Goal: Task Accomplishment & Management: Manage account settings

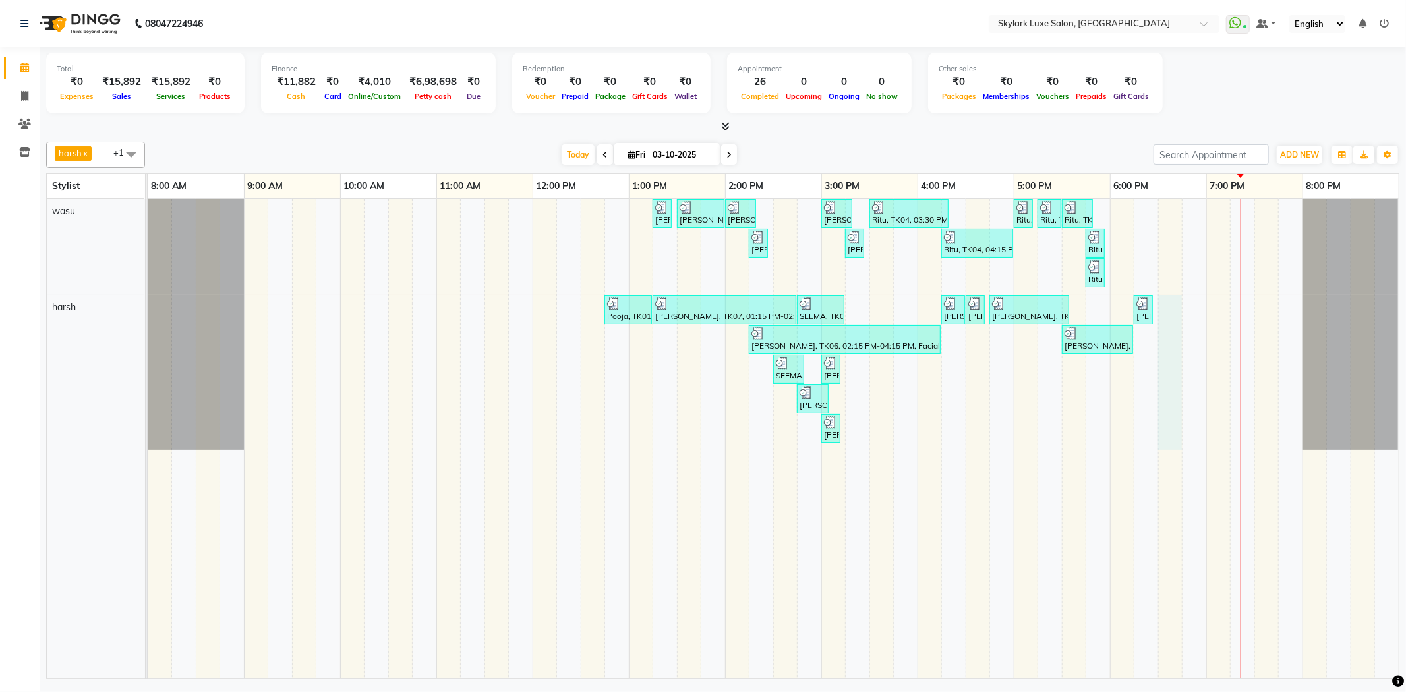
click at [1164, 305] on div "[PERSON_NAME], TK02, 01:15 PM-01:25 PM, Waxing - Upper Lips Wax Rica [PERSON_NA…" at bounding box center [773, 438] width 1251 height 479
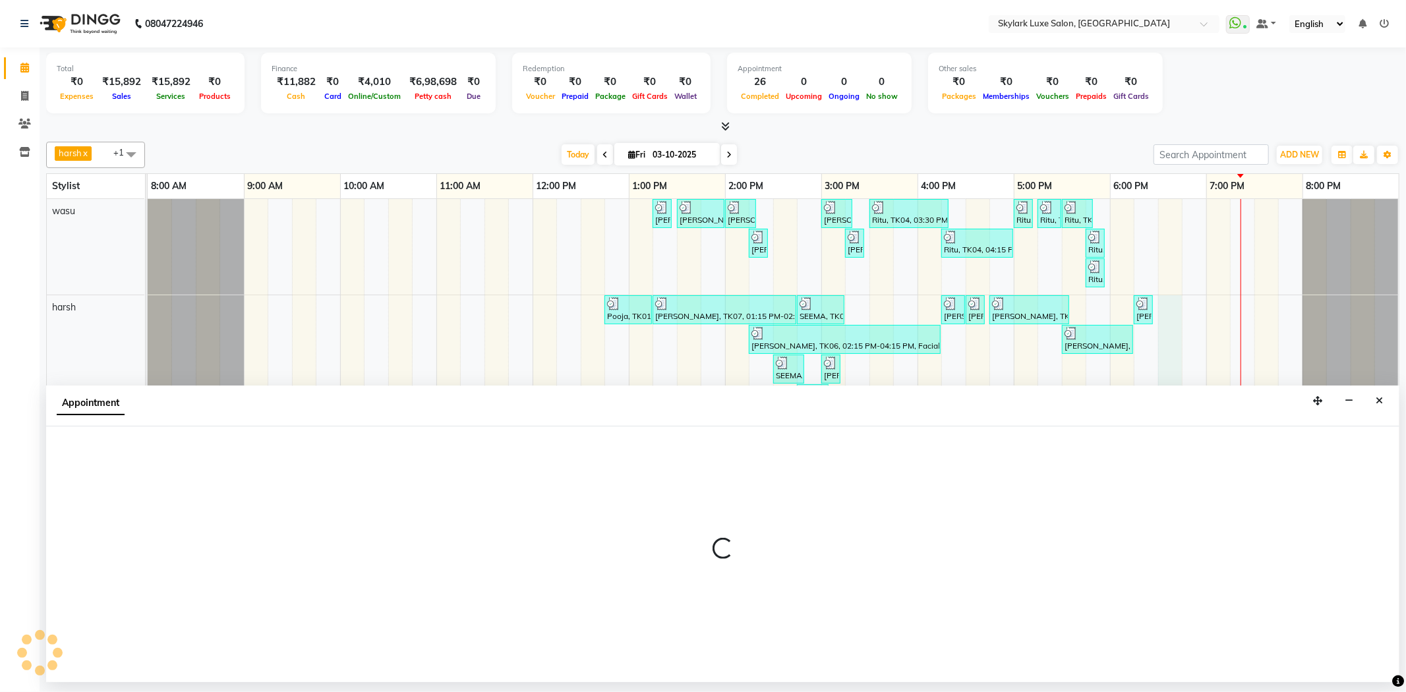
select select "92719"
select select "tentative"
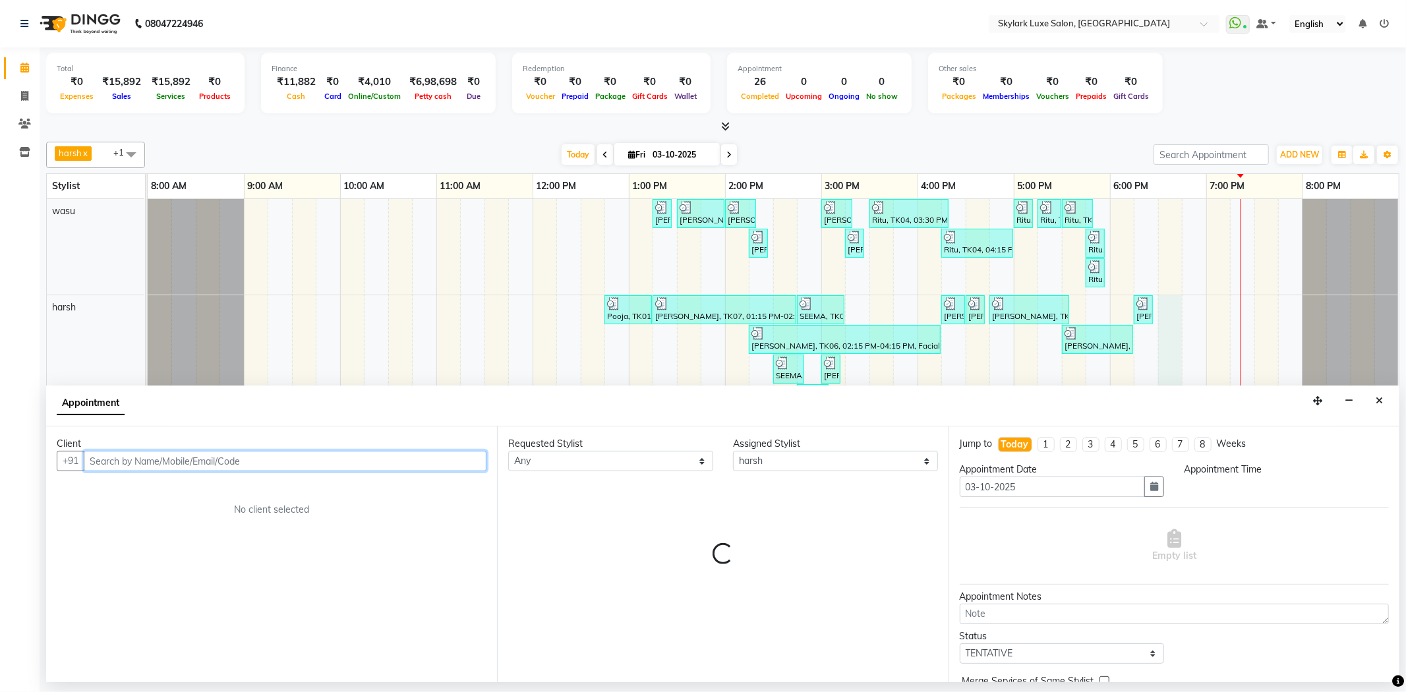
select select "1110"
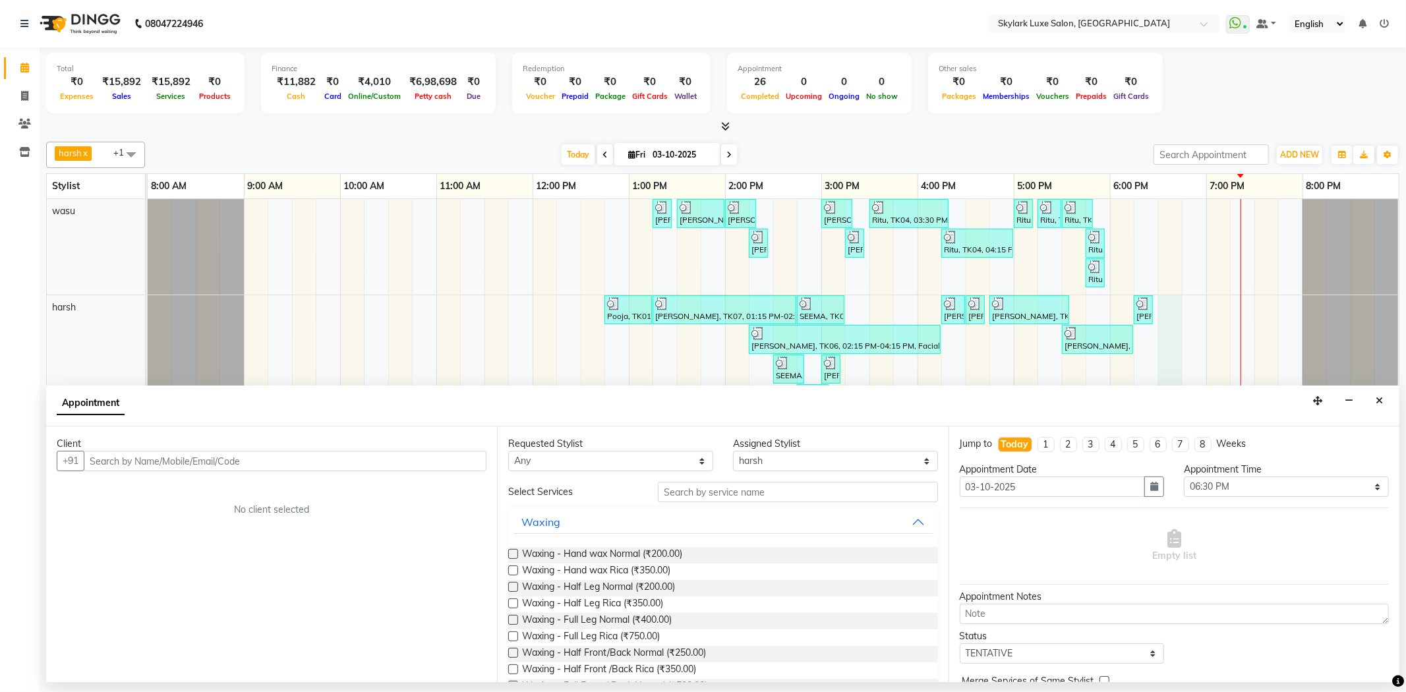
click at [705, 479] on div "Requested Stylist Any [PERSON_NAME] [PERSON_NAME] wasu Assigned Stylist Select …" at bounding box center [722, 555] width 451 height 256
click at [711, 494] on input "text" at bounding box center [798, 492] width 280 height 20
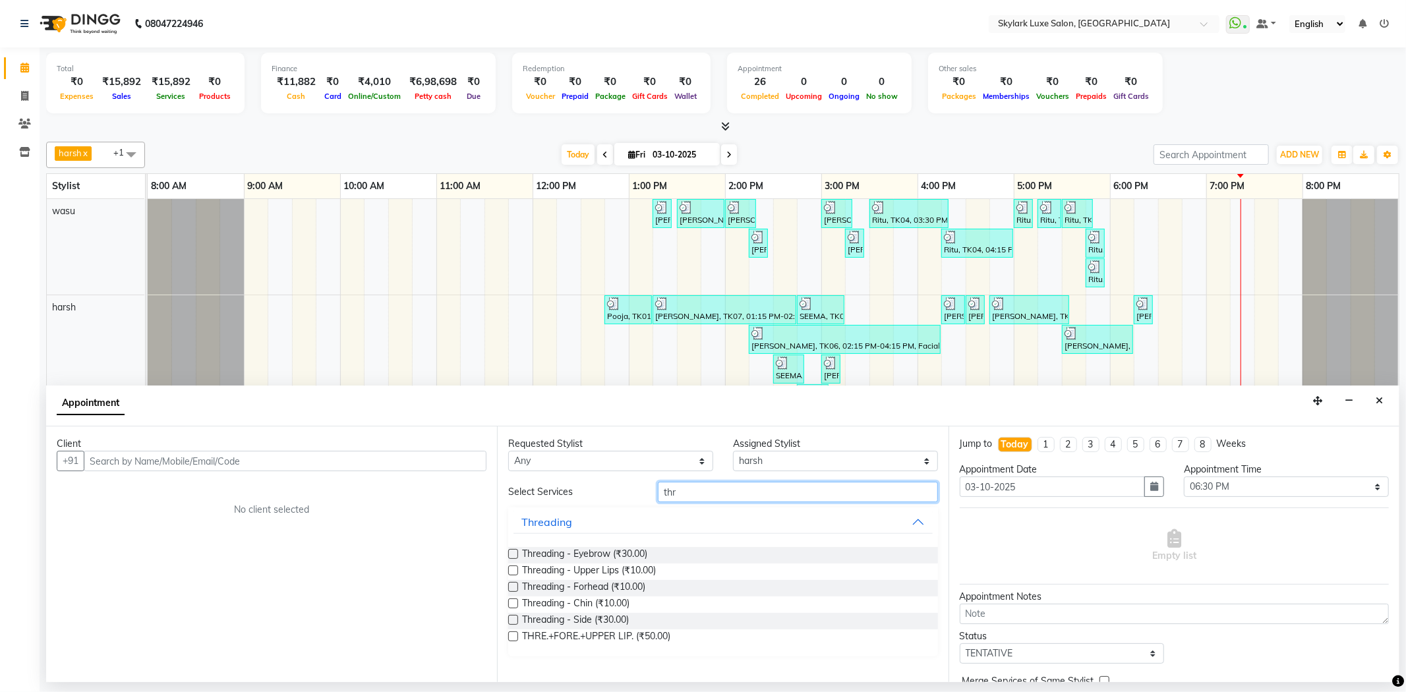
type input "thr"
click at [513, 556] on label at bounding box center [513, 554] width 10 height 10
click at [513, 556] on input "checkbox" at bounding box center [512, 555] width 9 height 9
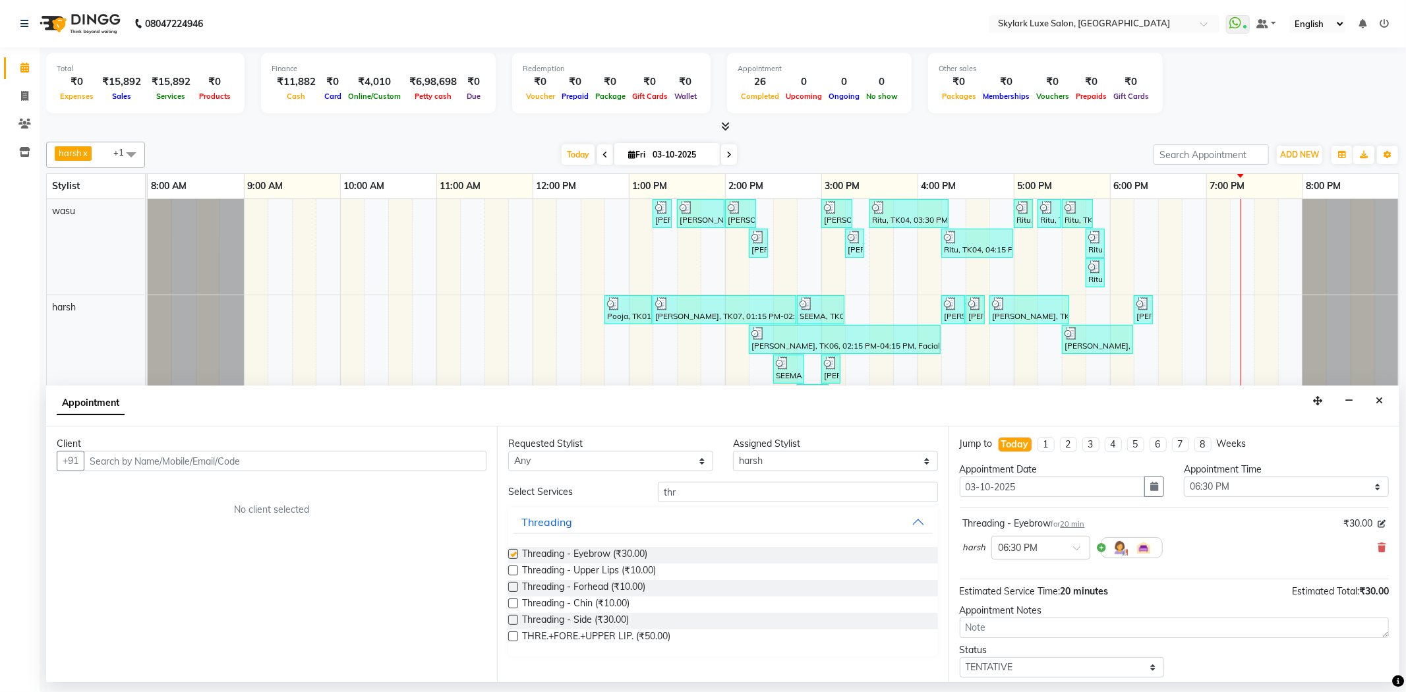
checkbox input "false"
drag, startPoint x: 690, startPoint y: 495, endPoint x: 624, endPoint y: 502, distance: 65.7
click at [624, 502] on div "Select Services thr Threading Threading - Eyebrow (₹30.00) Threading - Upper Li…" at bounding box center [722, 569] width 429 height 175
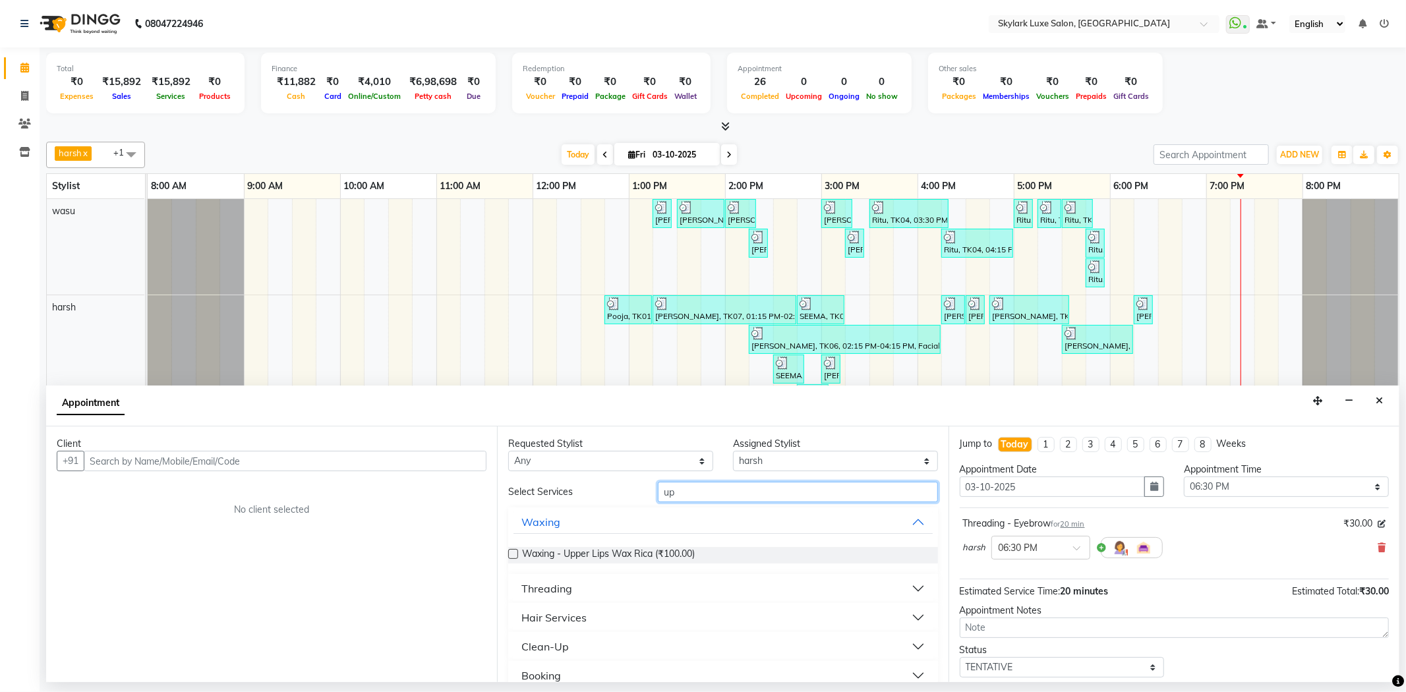
type input "up"
click at [510, 551] on label at bounding box center [513, 554] width 10 height 10
click at [510, 551] on input "checkbox" at bounding box center [512, 555] width 9 height 9
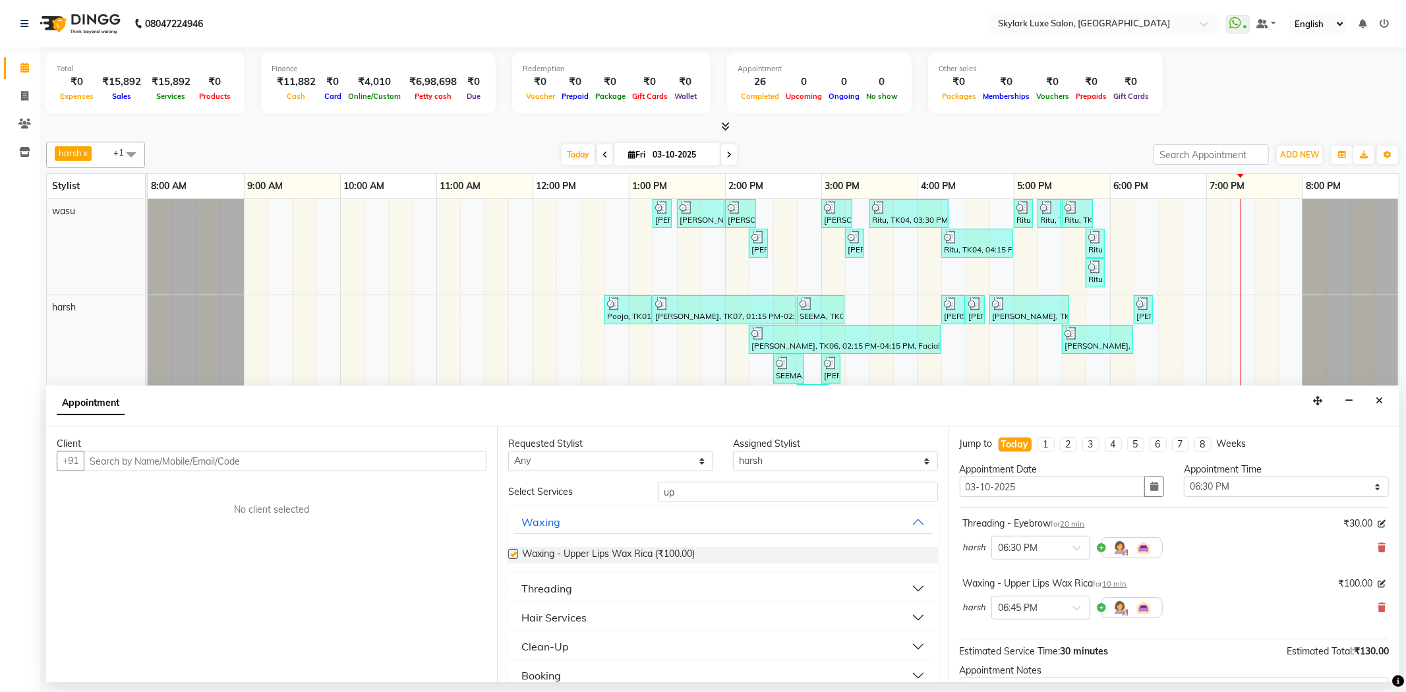
checkbox input "false"
drag, startPoint x: 656, startPoint y: 494, endPoint x: 609, endPoint y: 510, distance: 49.8
click at [609, 510] on div "Select Services up Waxing Waxing - Upper Lips Wax Rica (₹100.00) Threading Hair…" at bounding box center [722, 615] width 429 height 266
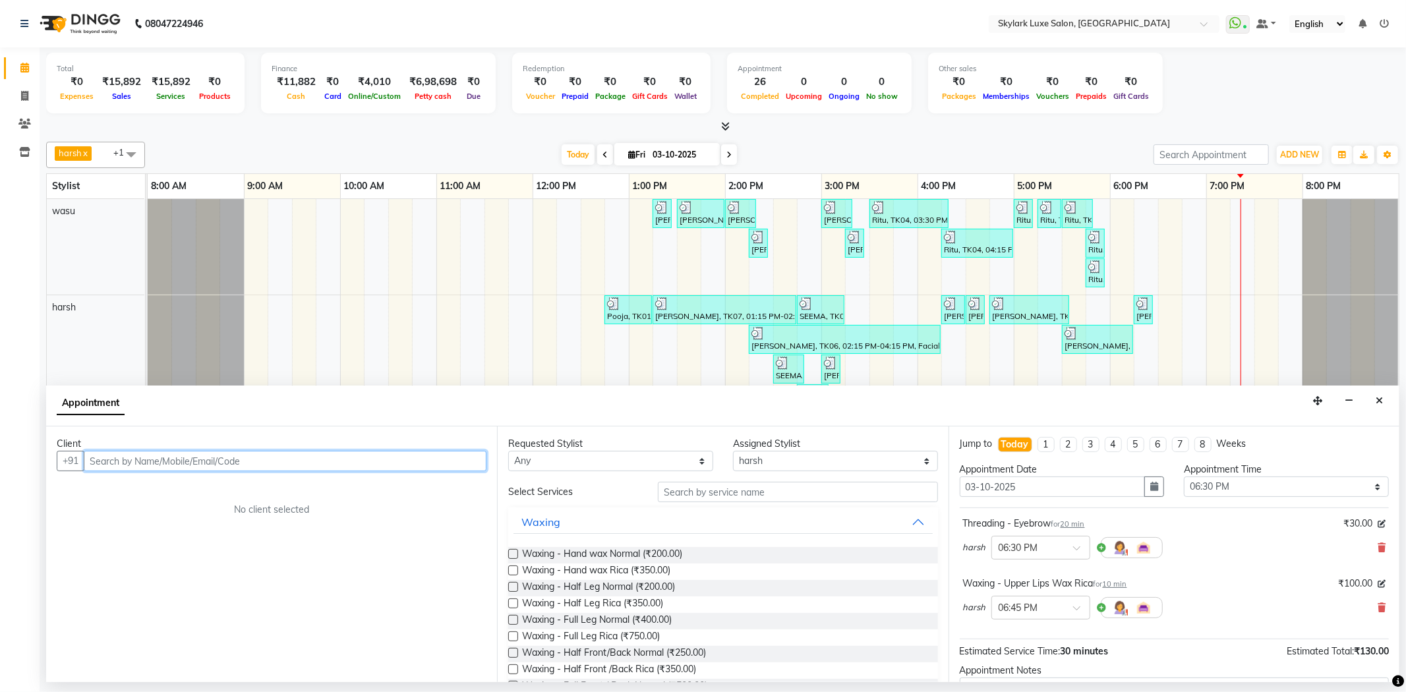
click at [405, 469] on input "text" at bounding box center [285, 461] width 403 height 20
type input "6307959859"
click at [472, 458] on span "Add Client" at bounding box center [459, 461] width 44 height 12
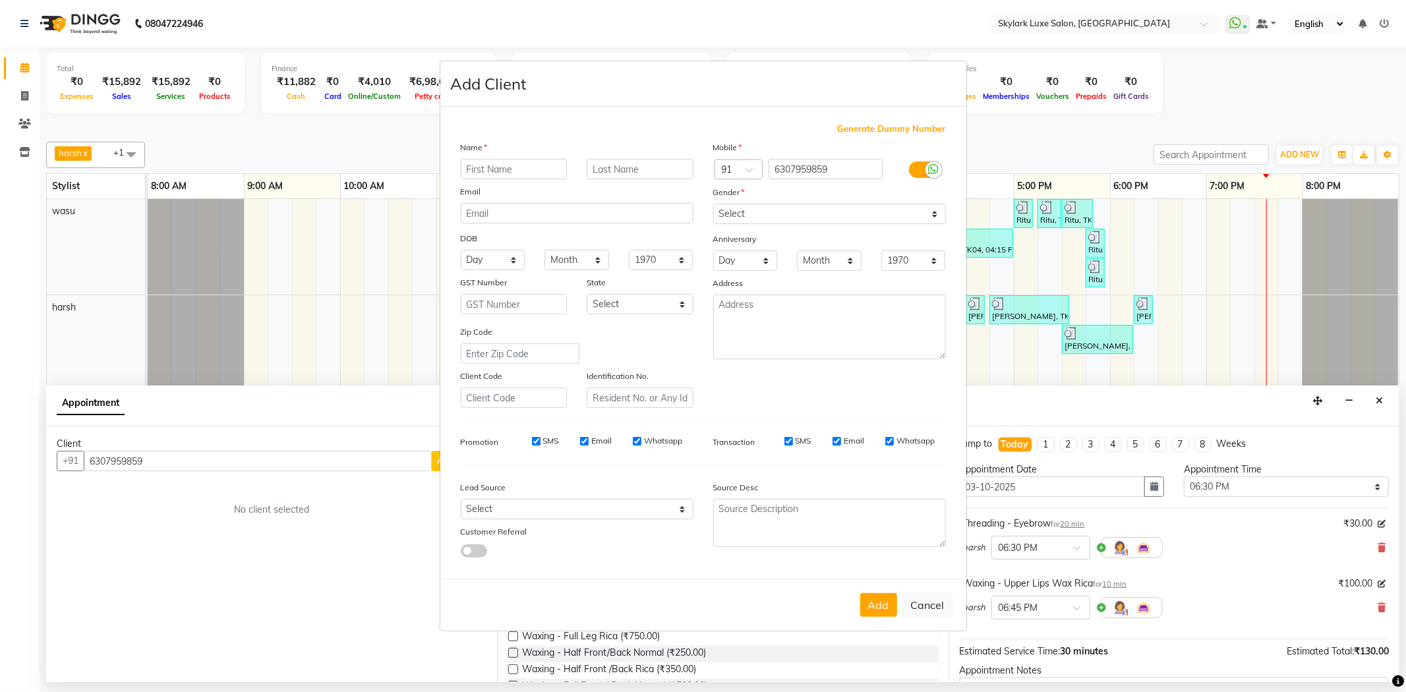
click at [512, 168] on input "text" at bounding box center [514, 169] width 107 height 20
type input "a"
drag, startPoint x: 630, startPoint y: 160, endPoint x: 550, endPoint y: 168, distance: 80.2
click at [550, 168] on div "ARTI" at bounding box center [577, 169] width 253 height 20
type input "ARTI"
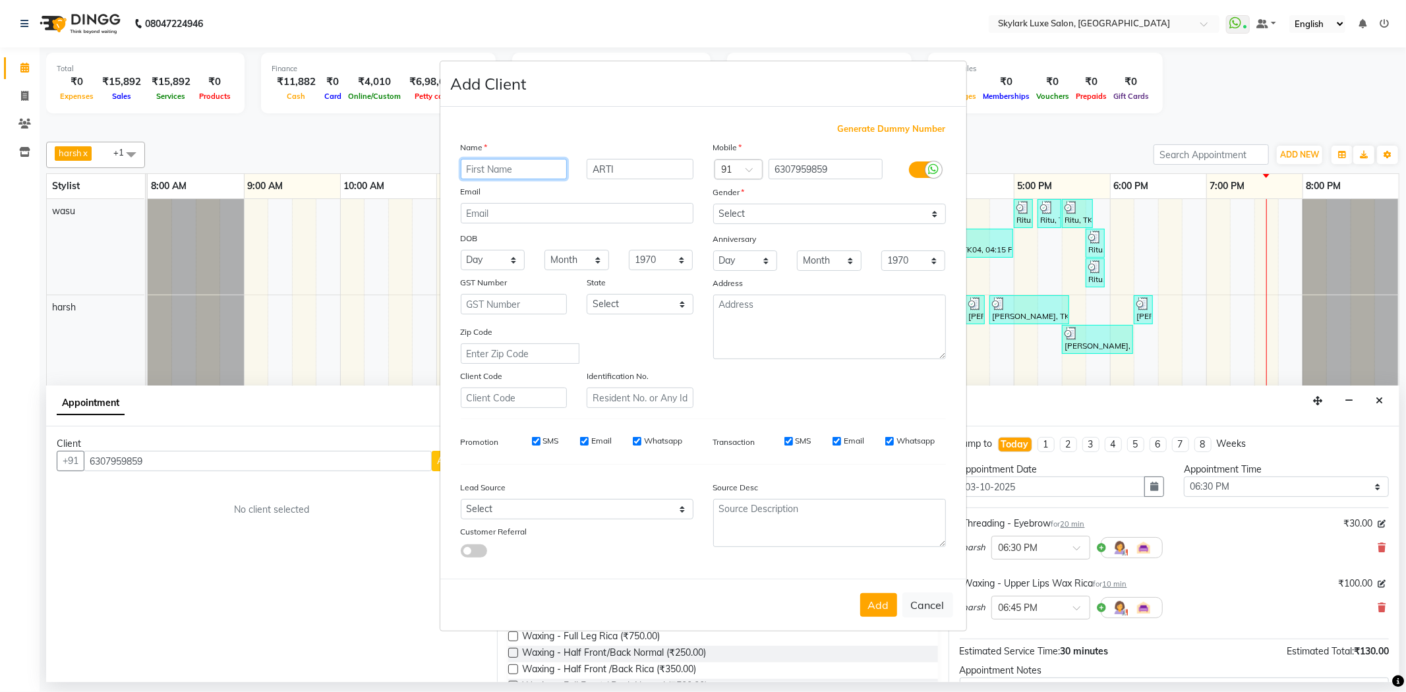
click at [511, 167] on input "text" at bounding box center [514, 169] width 107 height 20
paste input "ARTI"
type input "ARTI"
drag, startPoint x: 629, startPoint y: 171, endPoint x: 529, endPoint y: 198, distance: 103.0
click at [529, 198] on div "Name ARTI ARTI Email DOB Day 01 02 03 04 05 06 07 08 09 10 11 12 13 14 15 16 17…" at bounding box center [577, 274] width 253 height 268
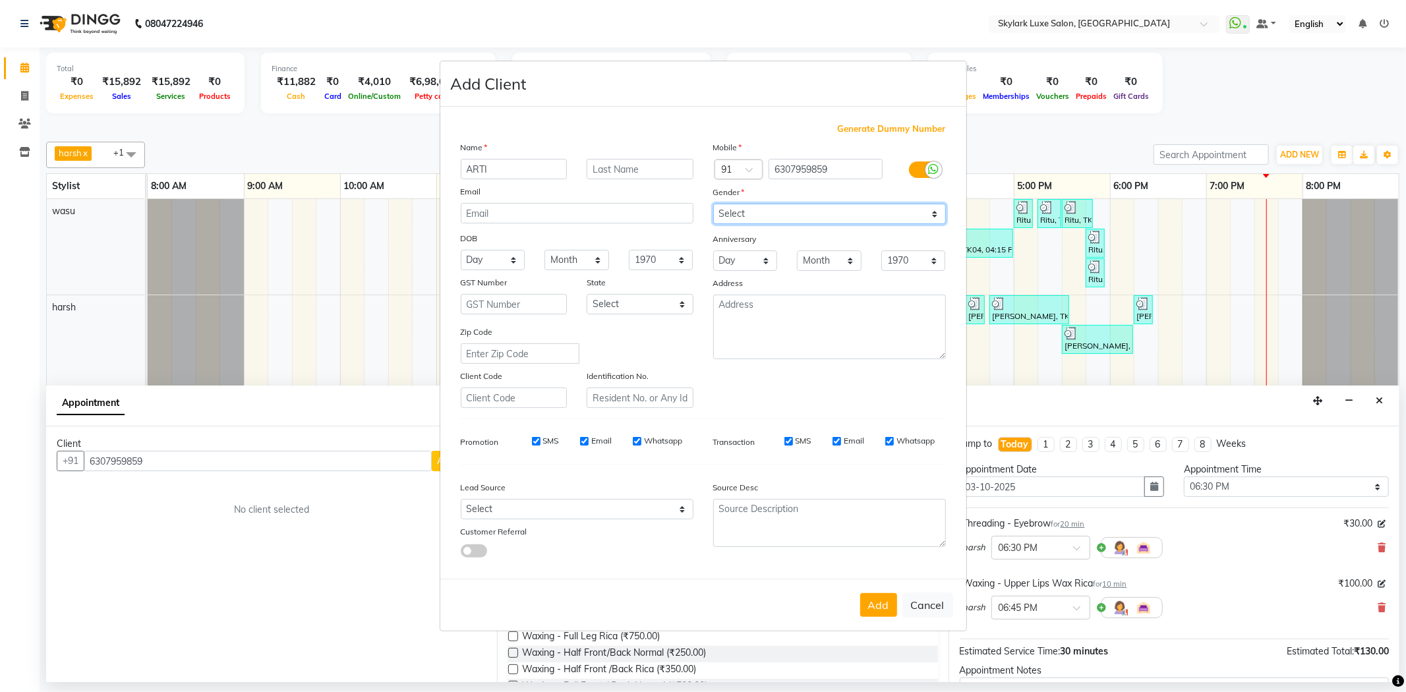
click at [756, 212] on select "Select [DEMOGRAPHIC_DATA] [DEMOGRAPHIC_DATA] Other Prefer Not To Say" at bounding box center [829, 214] width 233 height 20
select select "[DEMOGRAPHIC_DATA]"
click at [713, 204] on select "Select [DEMOGRAPHIC_DATA] [DEMOGRAPHIC_DATA] Other Prefer Not To Say" at bounding box center [829, 214] width 233 height 20
click at [874, 599] on button "Add" at bounding box center [878, 605] width 37 height 24
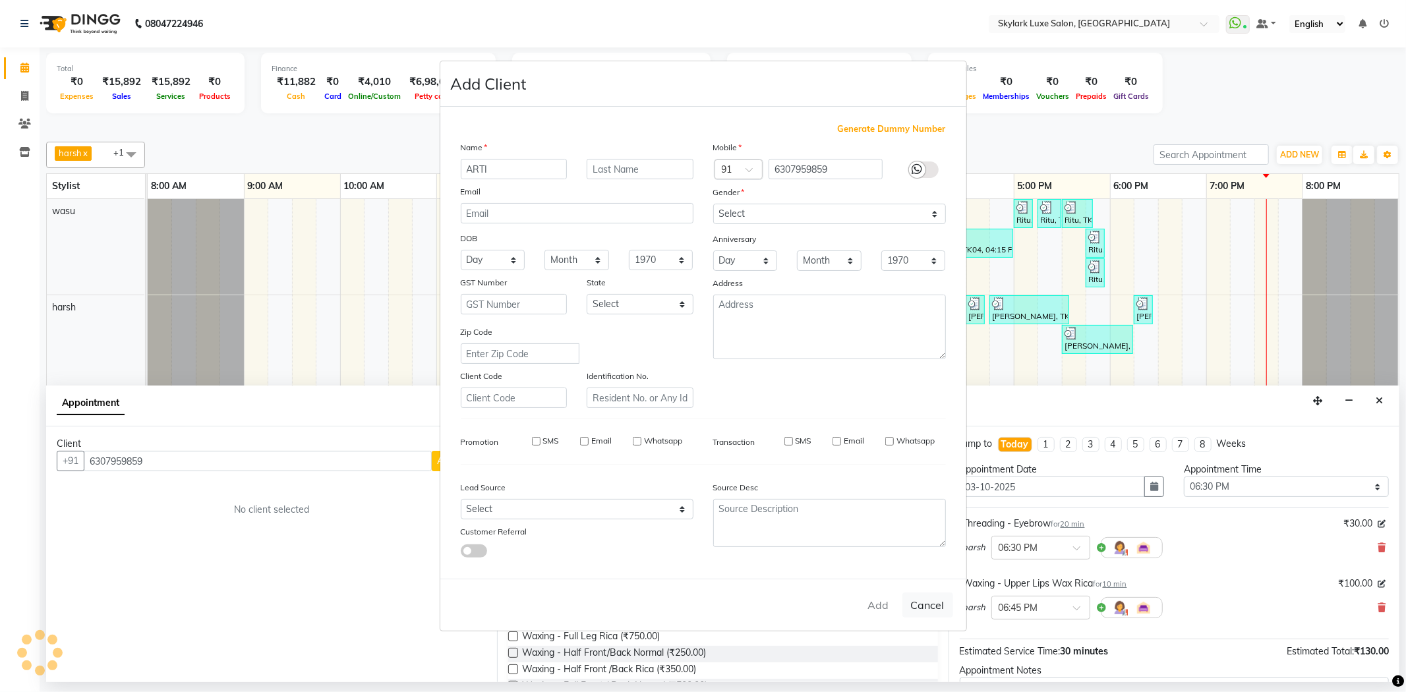
select select
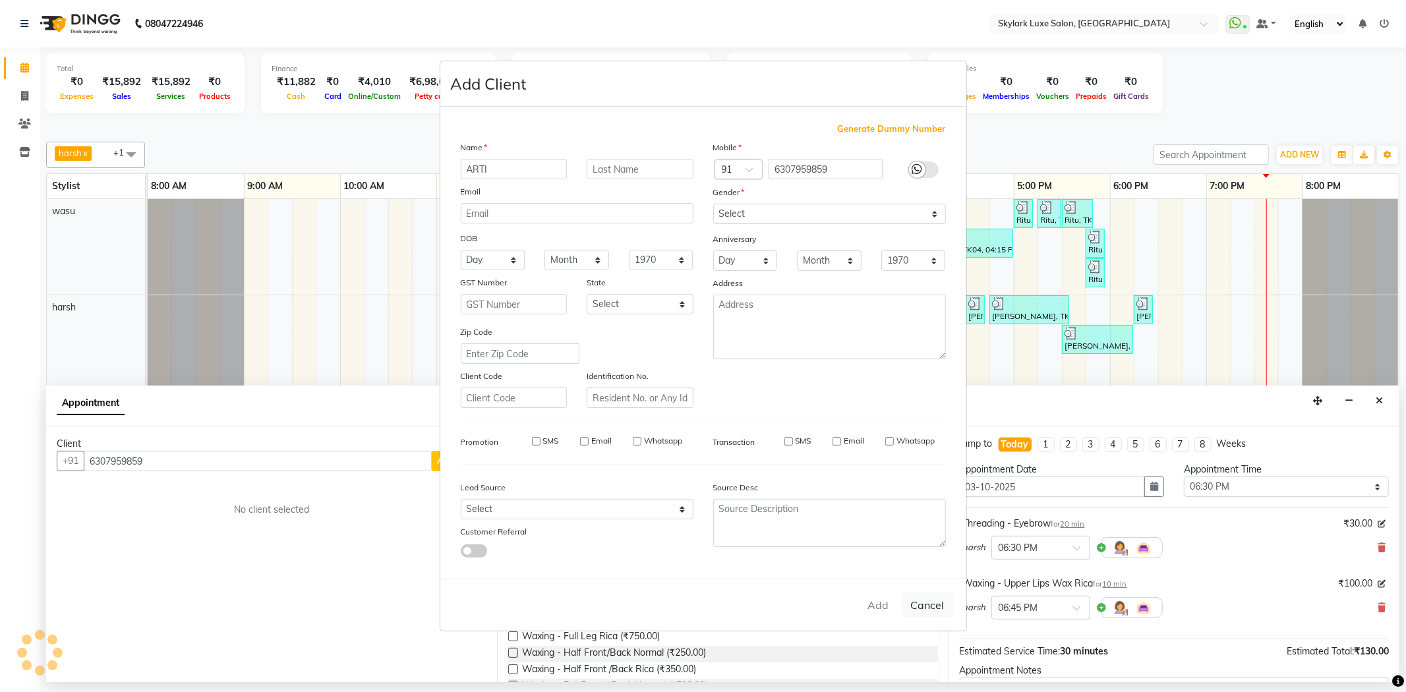
select select
checkbox input "false"
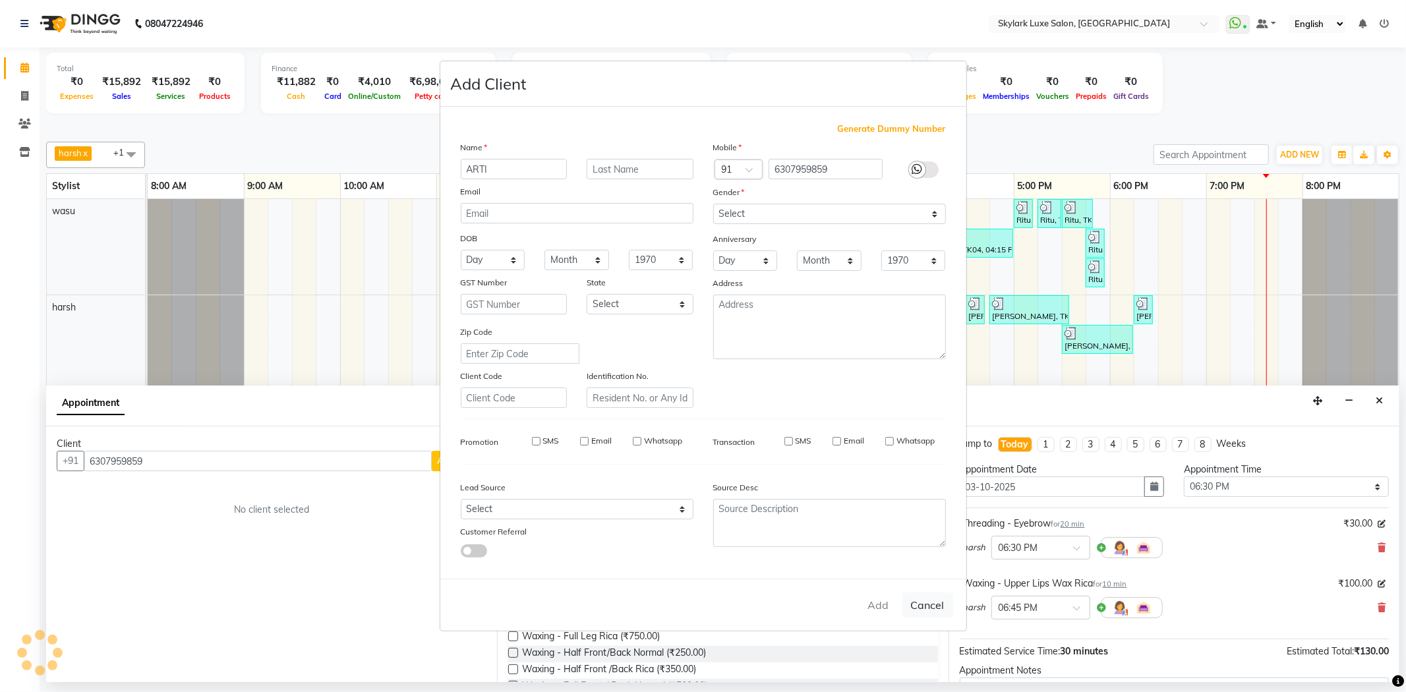
checkbox input "false"
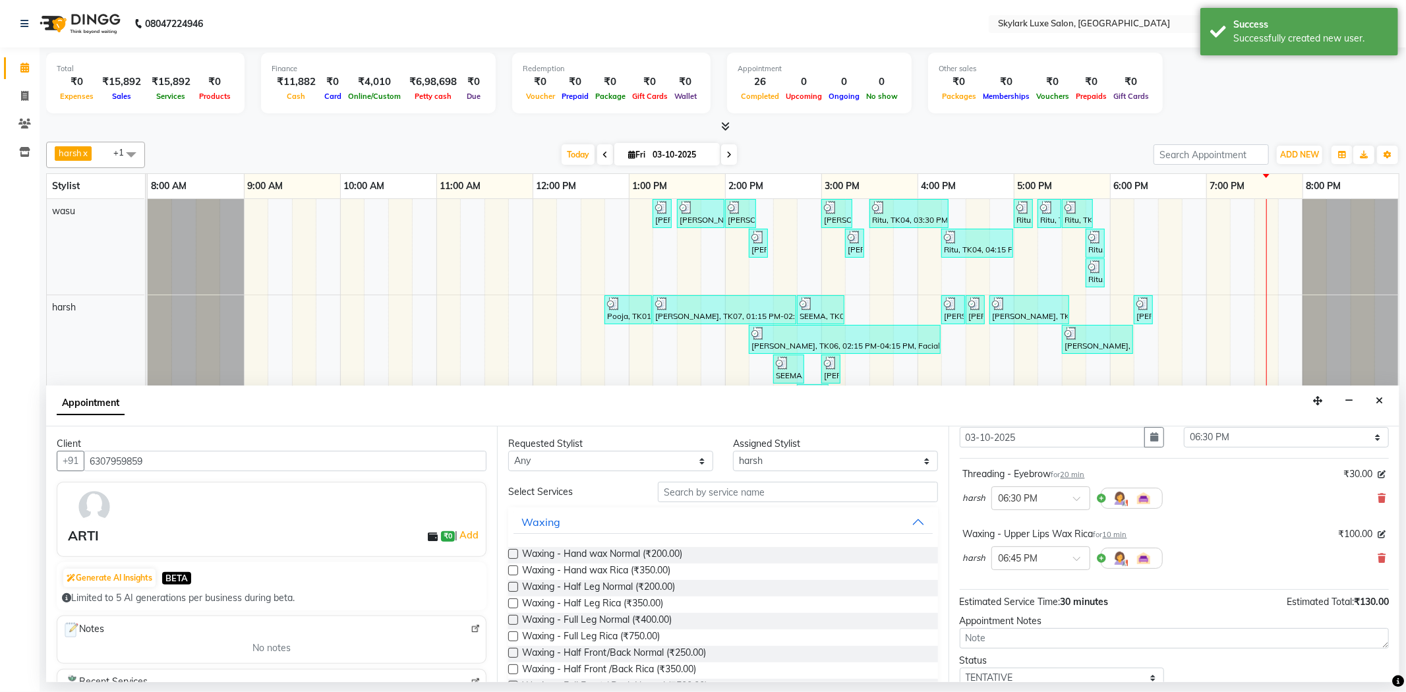
scroll to position [139, 0]
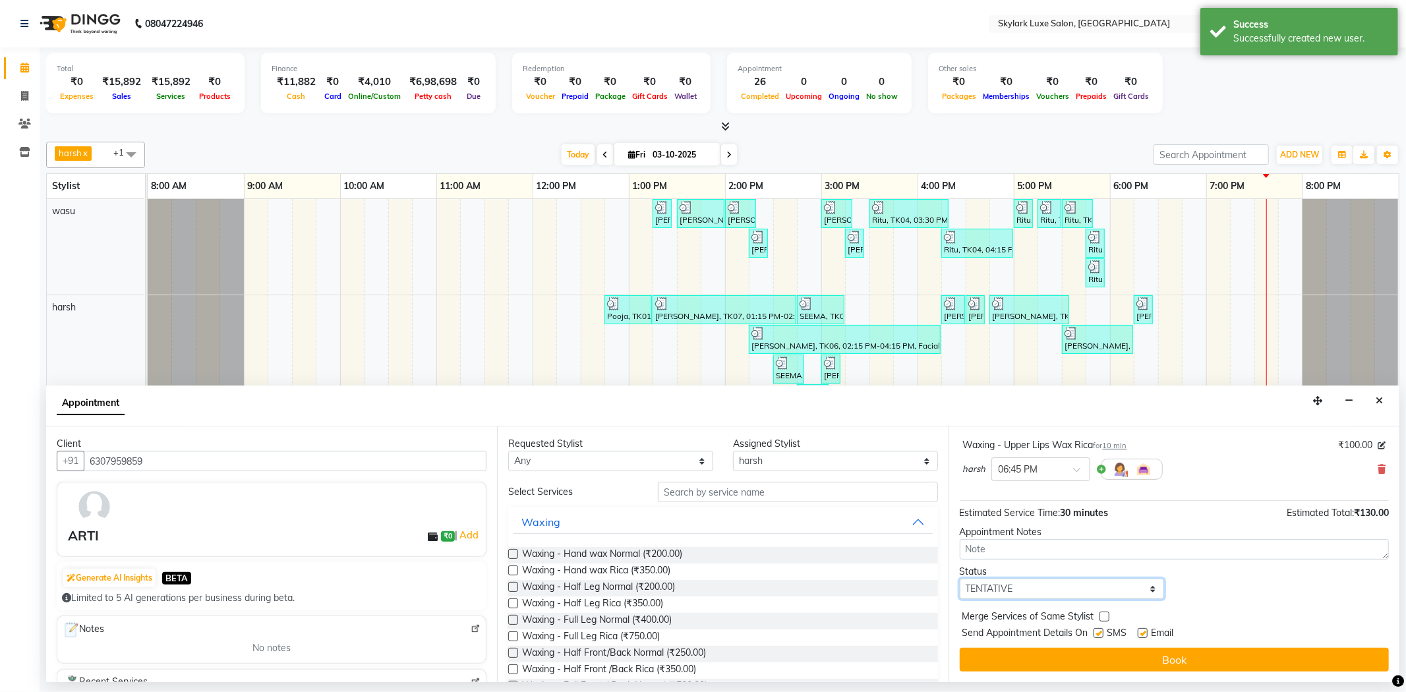
drag, startPoint x: 1027, startPoint y: 585, endPoint x: 1027, endPoint y: 595, distance: 10.5
click at [1027, 588] on select "Select TENTATIVE CONFIRM CHECK-IN UPCOMING" at bounding box center [1062, 589] width 205 height 20
select select "check-in"
click at [960, 579] on select "Select TENTATIVE CONFIRM CHECK-IN UPCOMING" at bounding box center [1062, 589] width 205 height 20
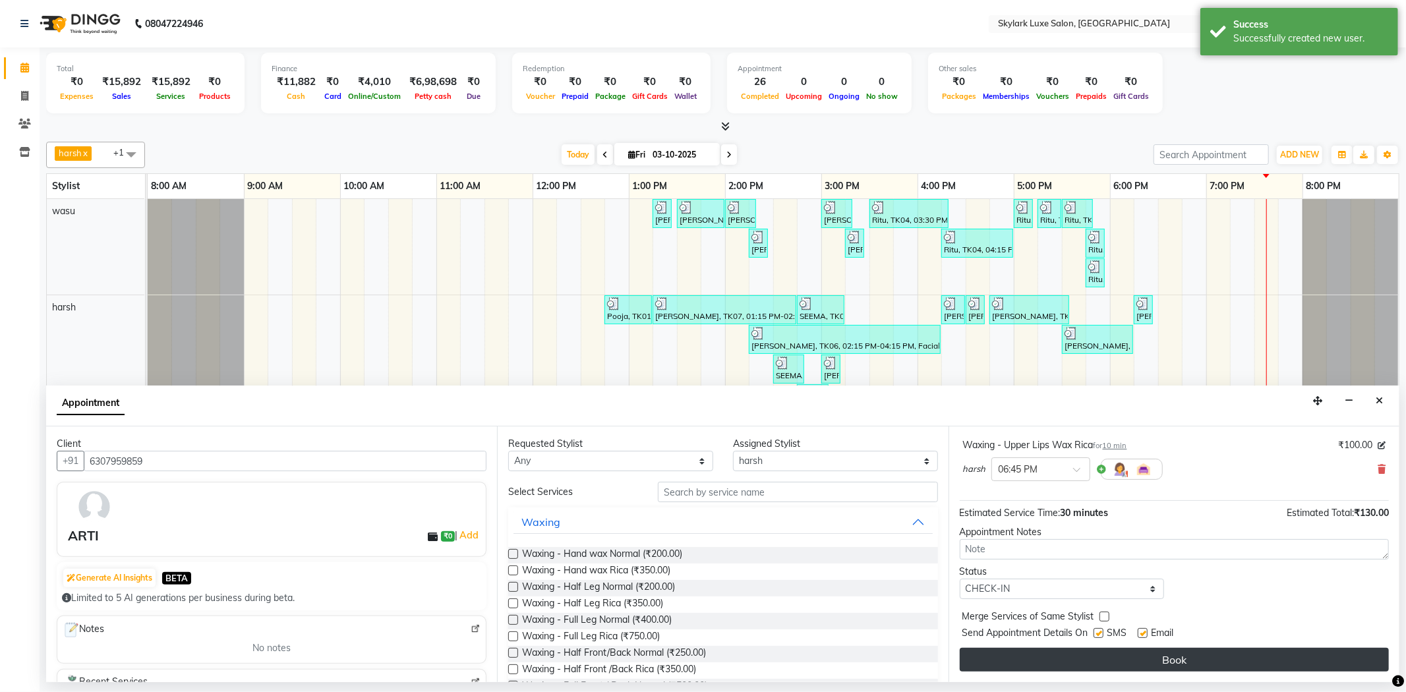
click at [1028, 654] on button "Book" at bounding box center [1174, 660] width 429 height 24
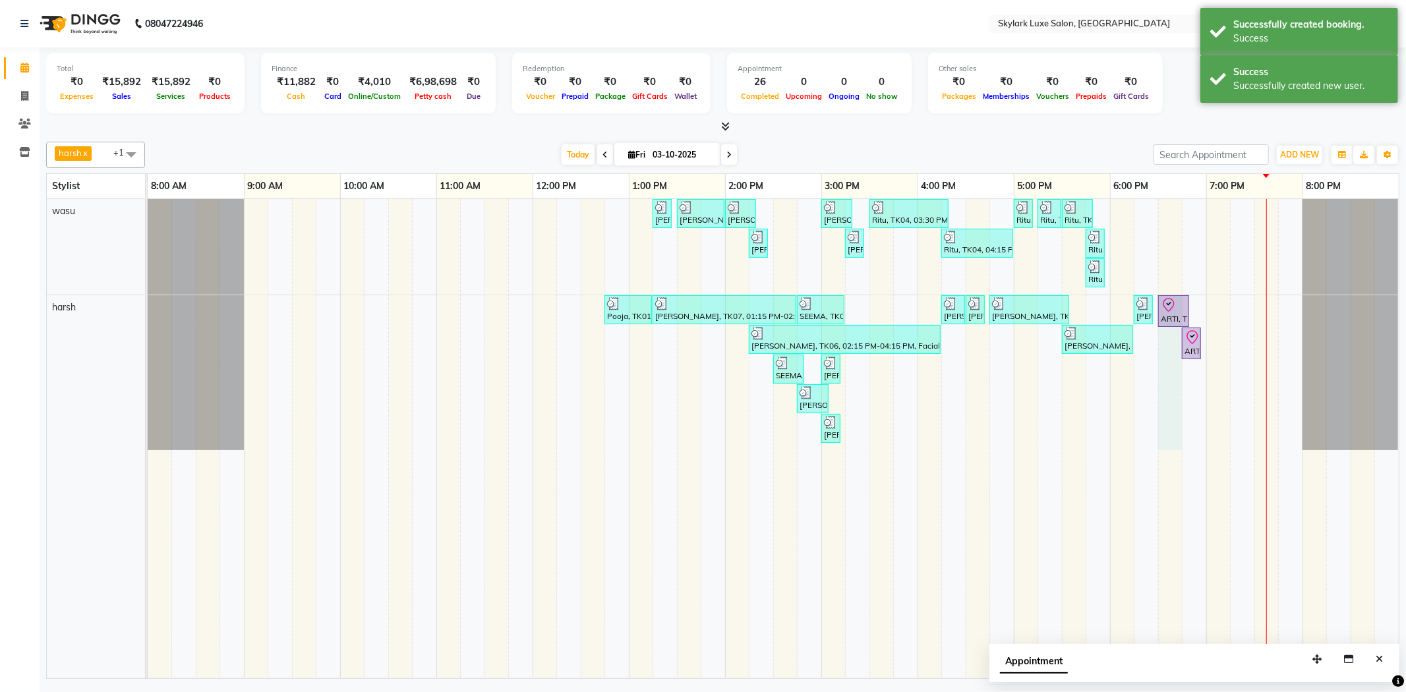
click at [1181, 331] on div "[PERSON_NAME], TK02, 01:15 PM-01:25 PM, Waxing - Upper Lips Wax Rica [PERSON_NA…" at bounding box center [773, 438] width 1251 height 479
select select "92719"
select select "1110"
select select "tentative"
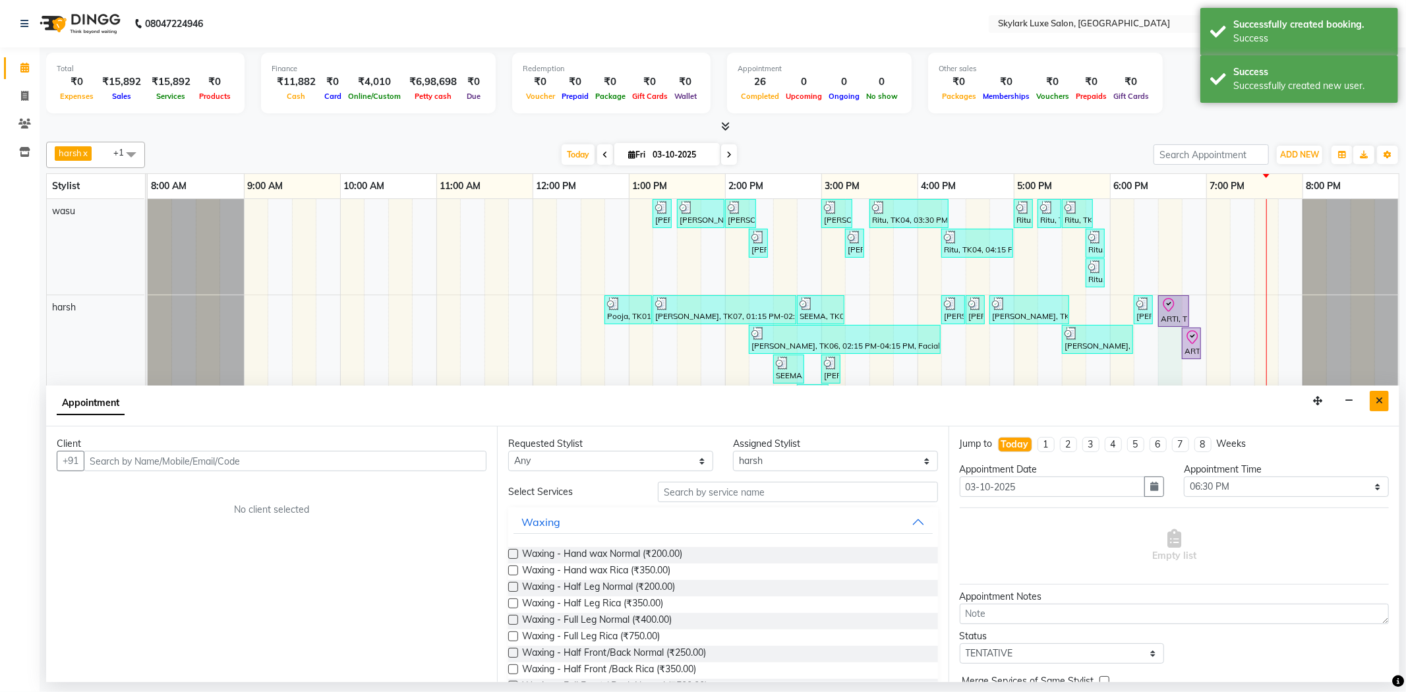
click at [1381, 403] on icon "Close" at bounding box center [1379, 400] width 7 height 9
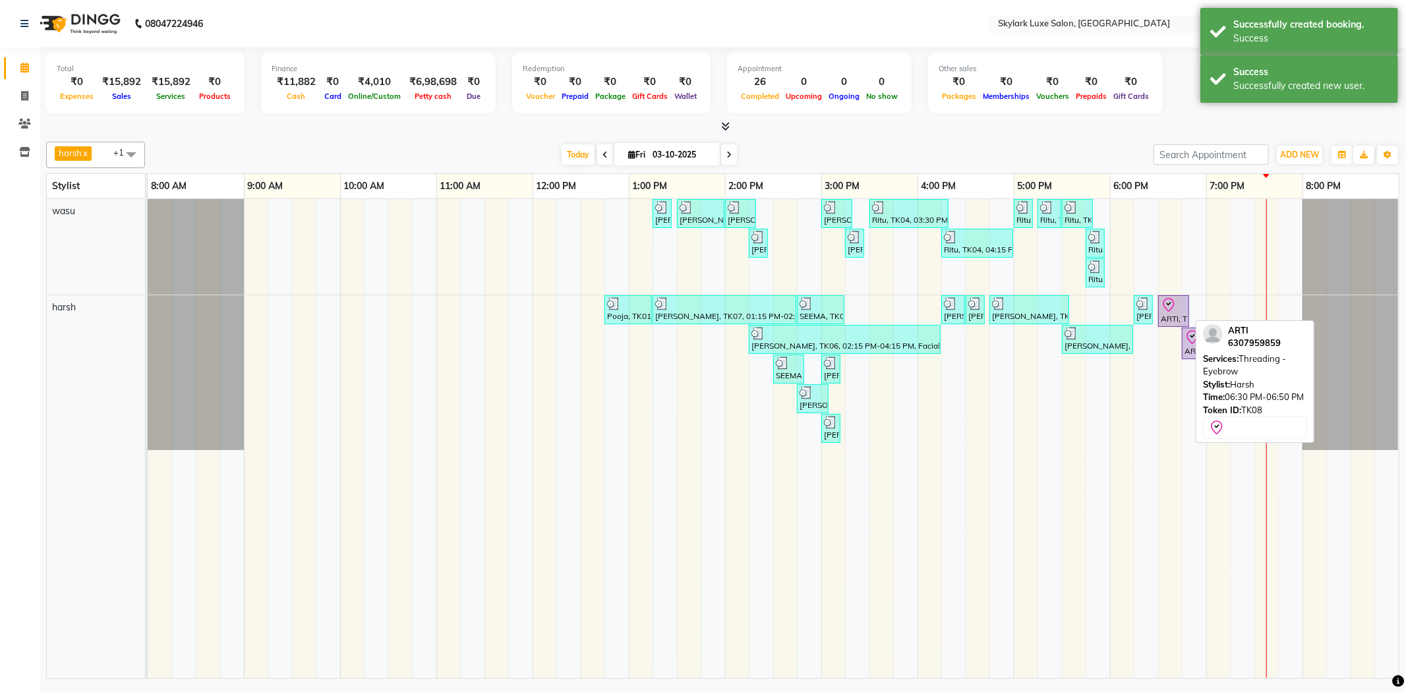
click at [1175, 318] on div "ARTI, TK08, 06:30 PM-06:50 PM, Threading - Eyebrow" at bounding box center [1174, 311] width 28 height 28
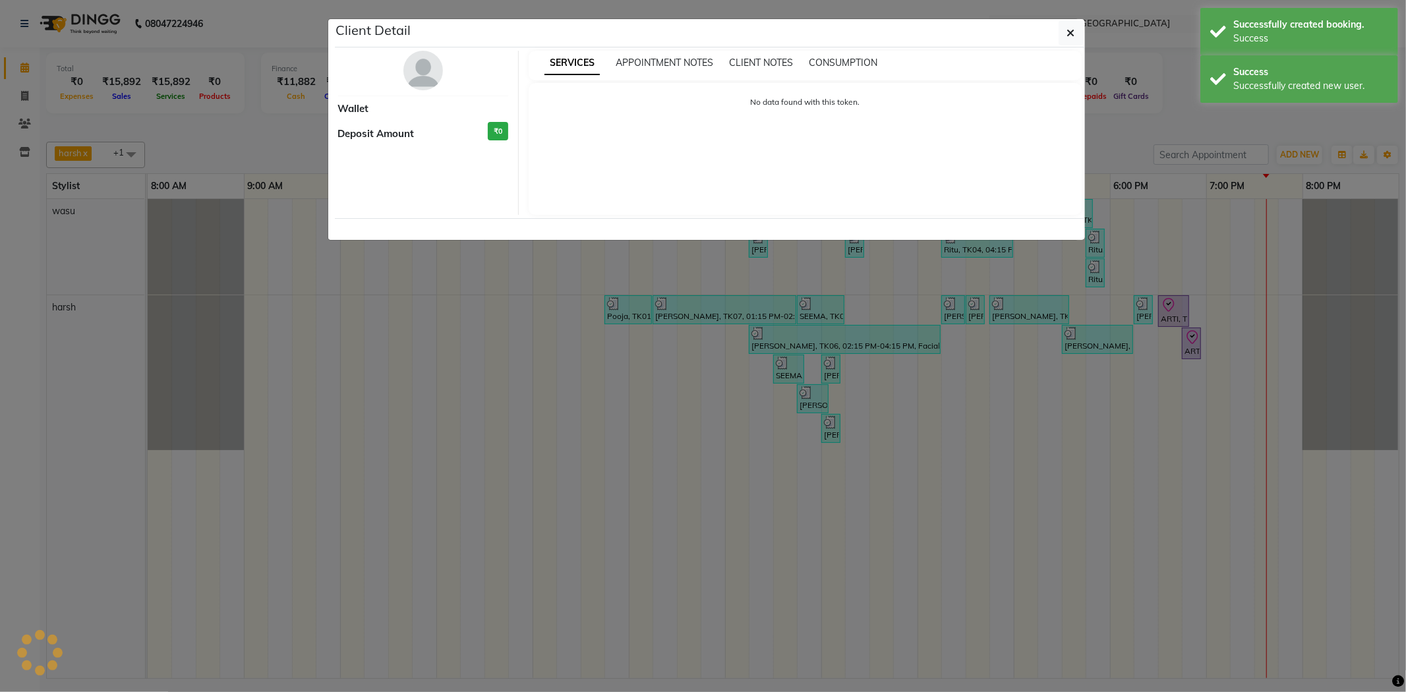
select select "8"
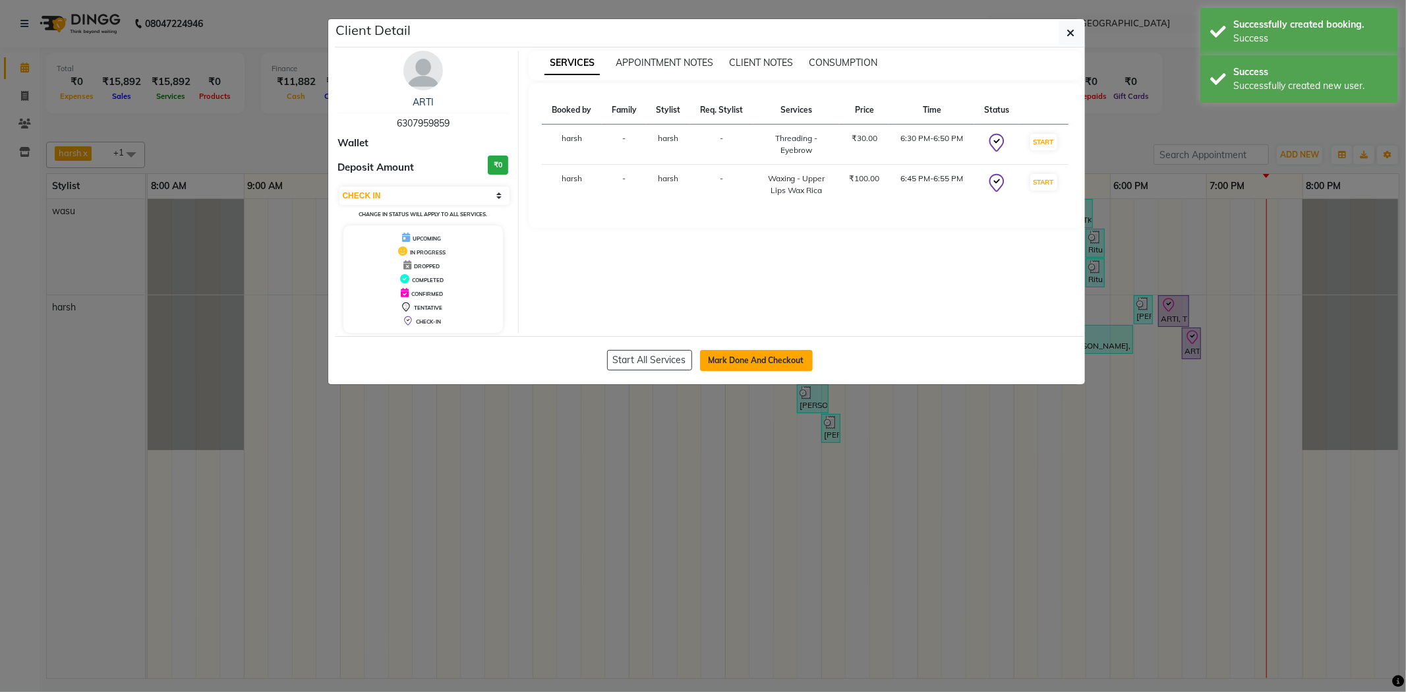
click at [752, 351] on button "Mark Done And Checkout" at bounding box center [756, 360] width 113 height 21
select select "8191"
select select "service"
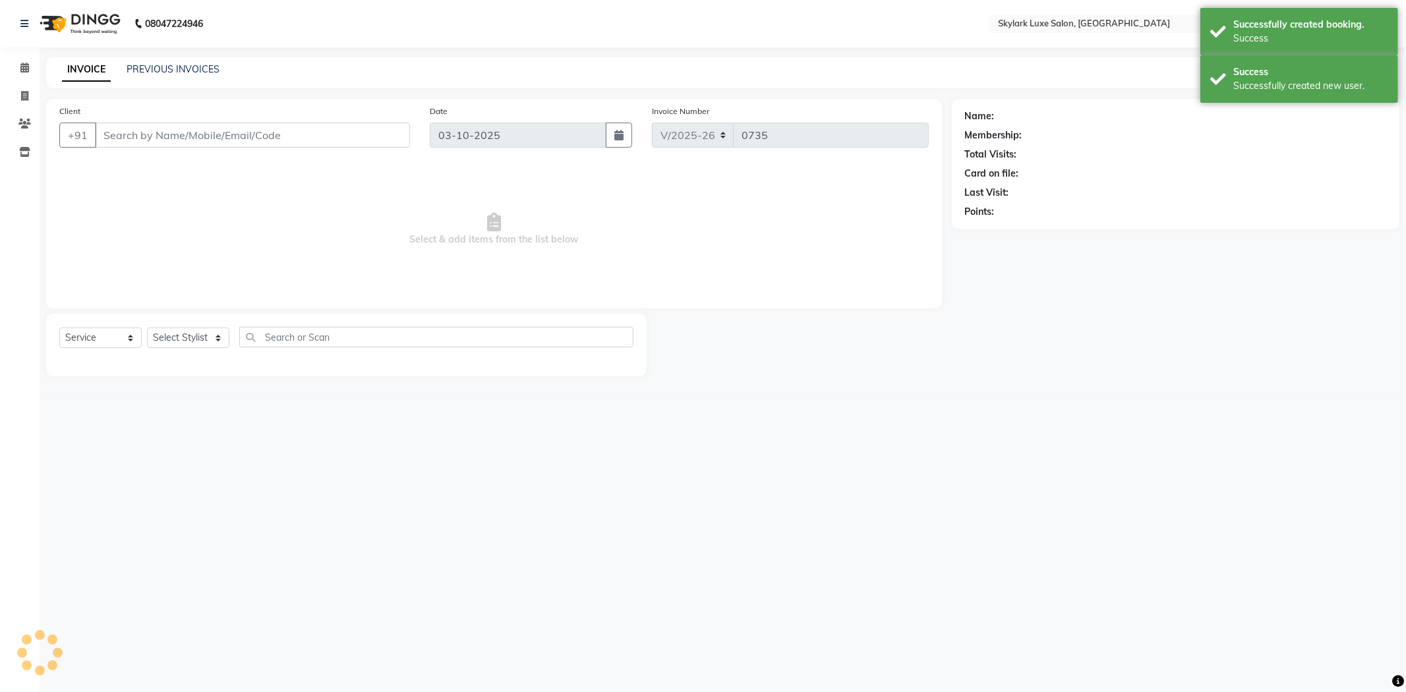
type input "6307959859"
select select "92719"
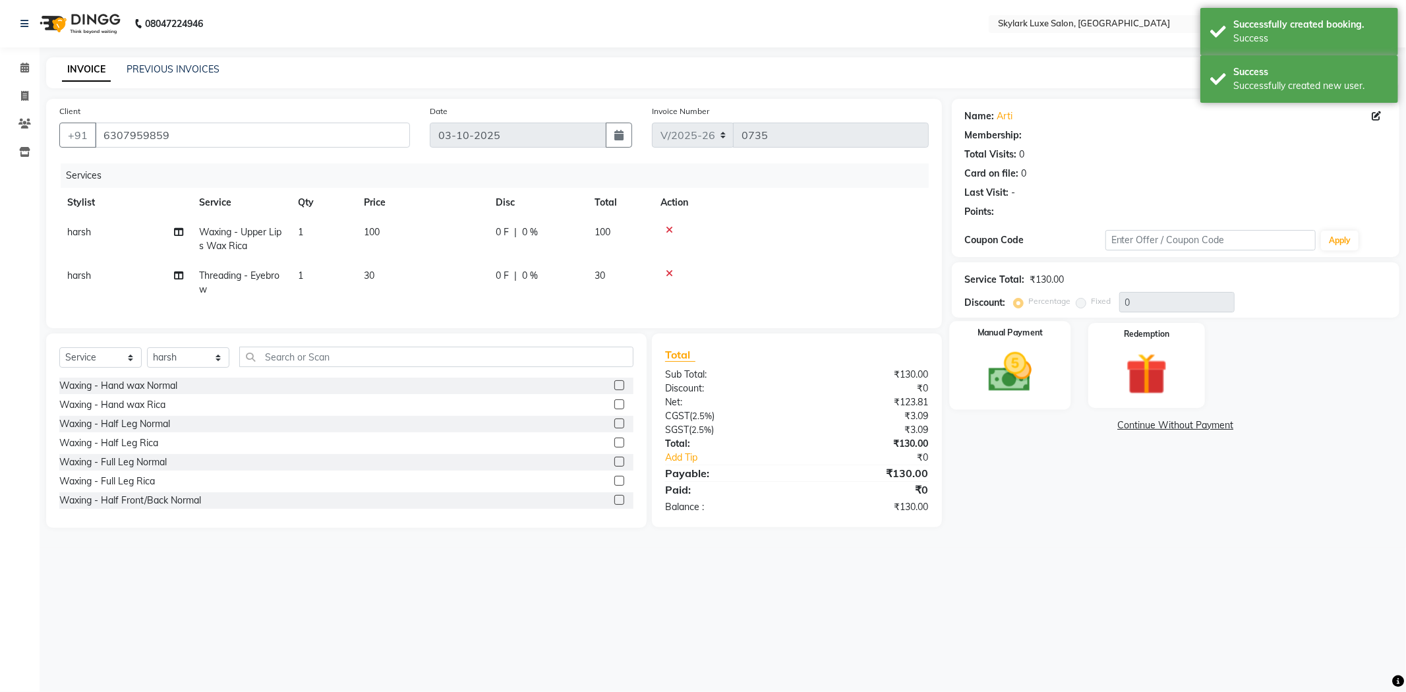
click at [992, 380] on img at bounding box center [1010, 372] width 71 height 50
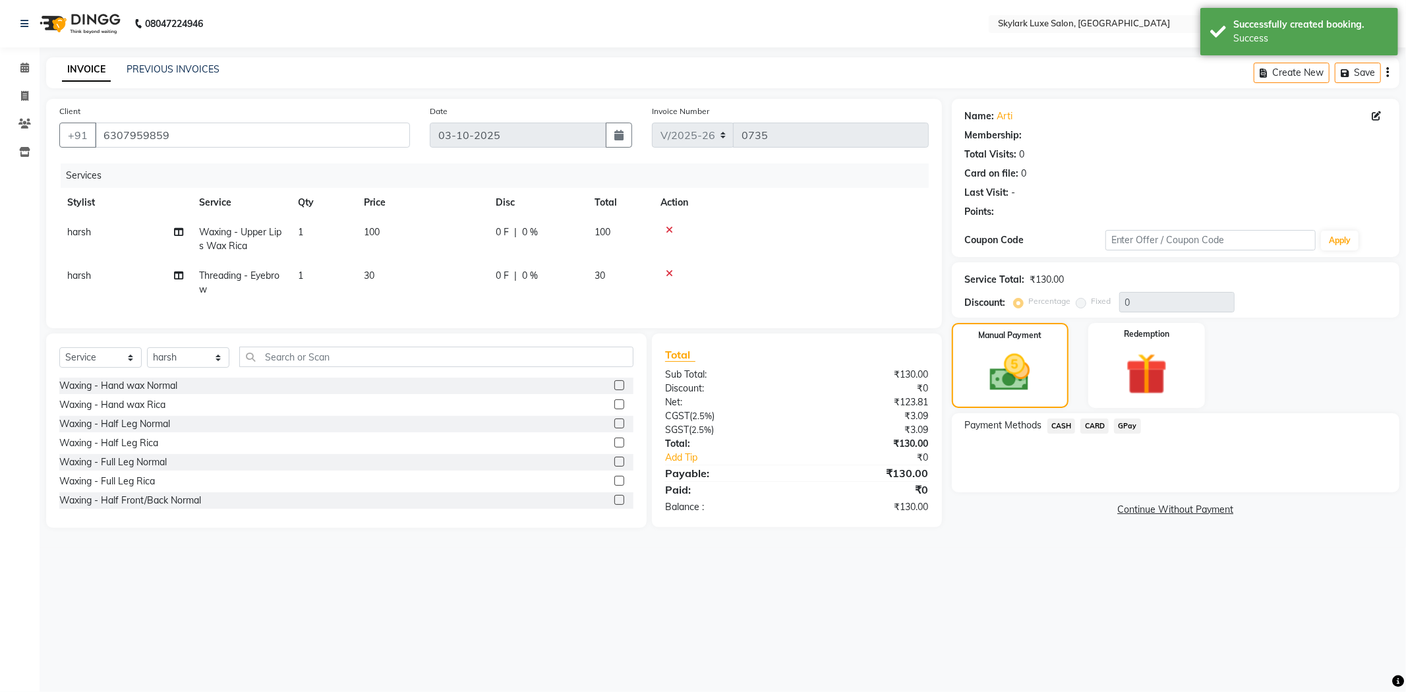
click at [1049, 413] on div "Payment Methods CASH CARD GPay" at bounding box center [1176, 452] width 448 height 79
click at [1064, 429] on span "CASH" at bounding box center [1062, 426] width 28 height 15
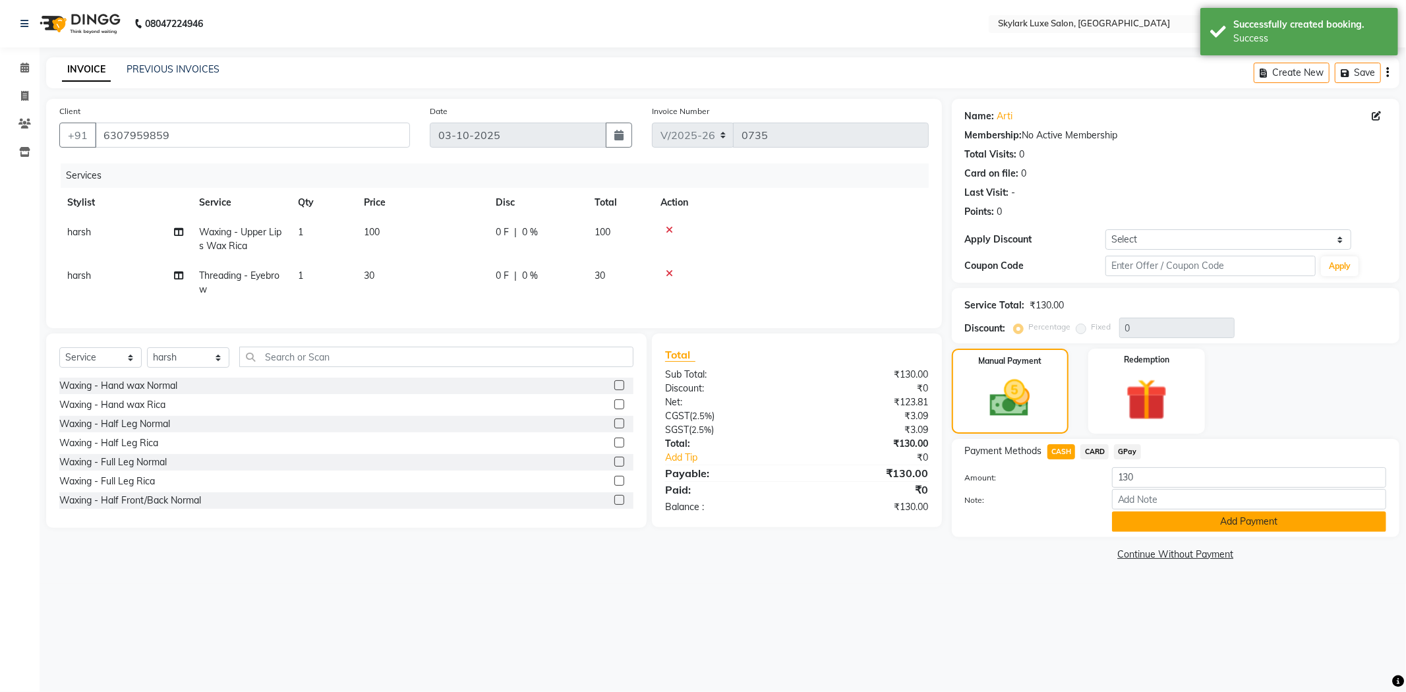
click at [1162, 516] on button "Add Payment" at bounding box center [1249, 522] width 274 height 20
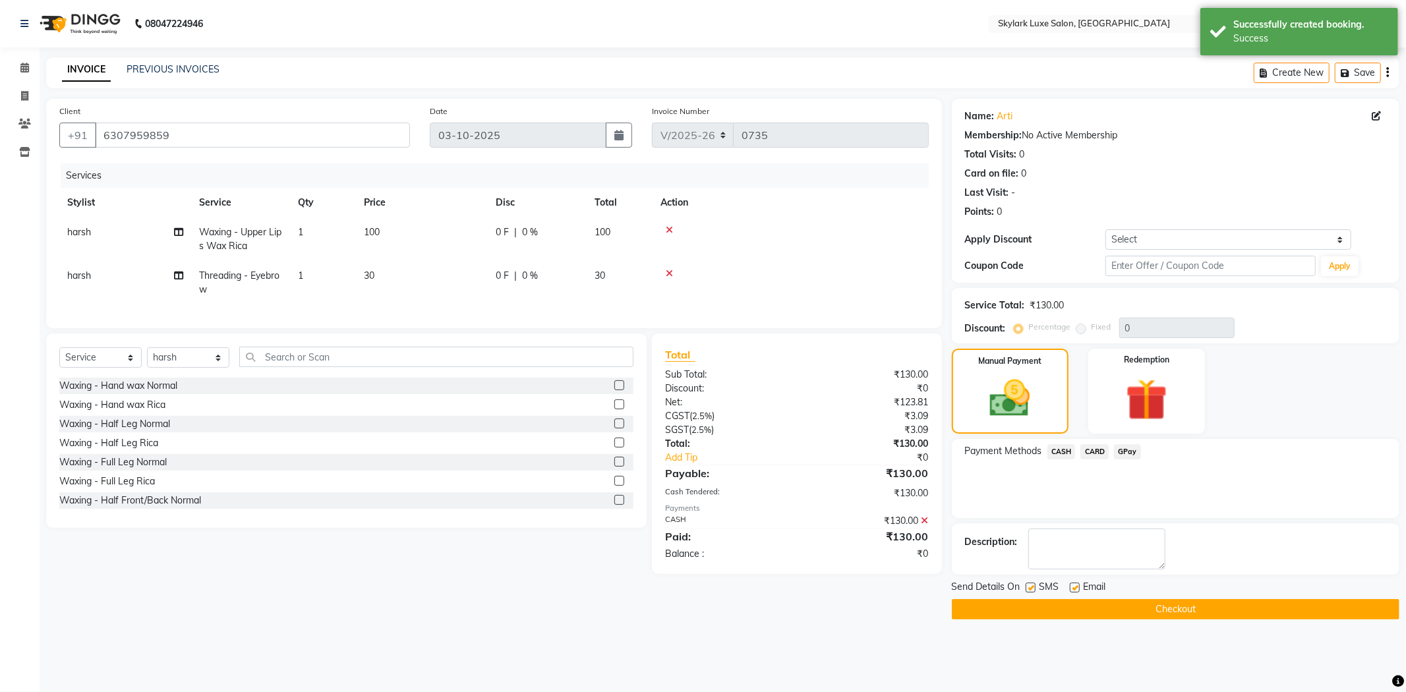
drag, startPoint x: 1136, startPoint y: 595, endPoint x: 1142, endPoint y: 605, distance: 12.1
click at [1137, 600] on div "Send Details On SMS Email Checkout" at bounding box center [1176, 600] width 448 height 40
click at [1145, 611] on button "Checkout" at bounding box center [1176, 609] width 448 height 20
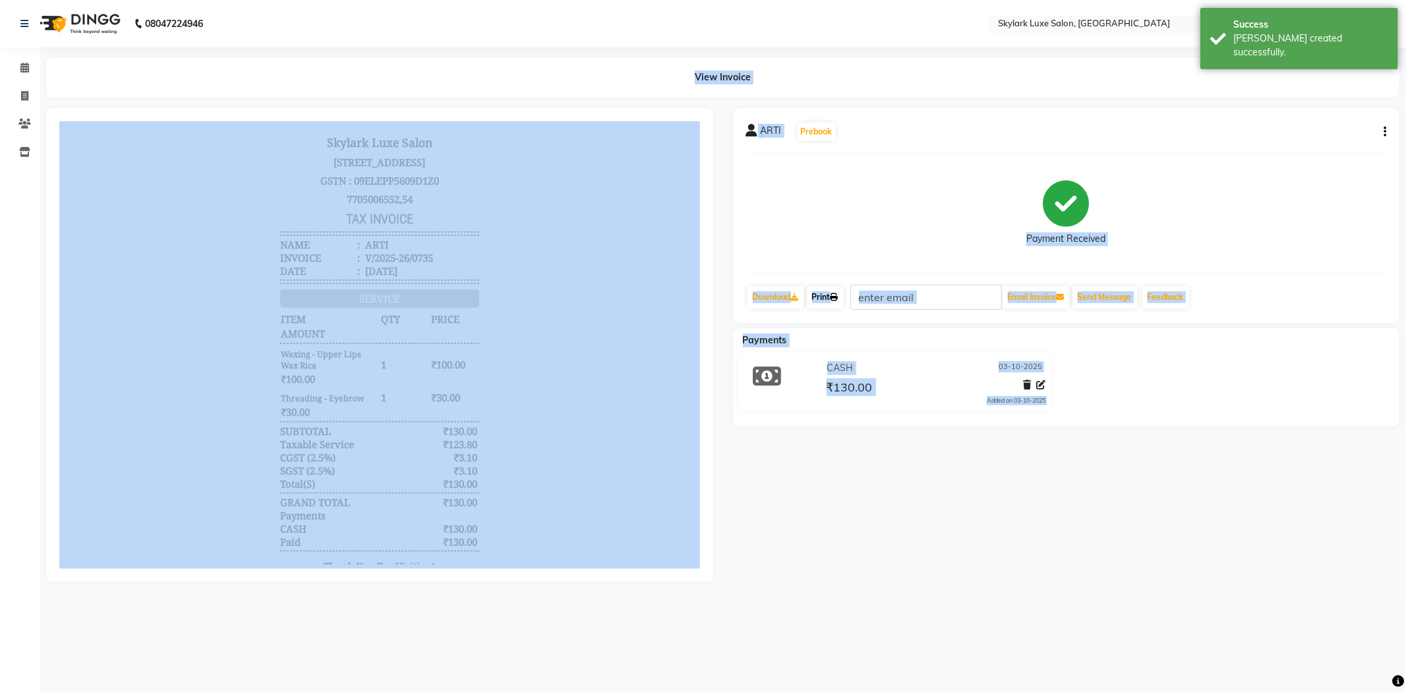
click at [835, 301] on icon at bounding box center [835, 297] width 8 height 8
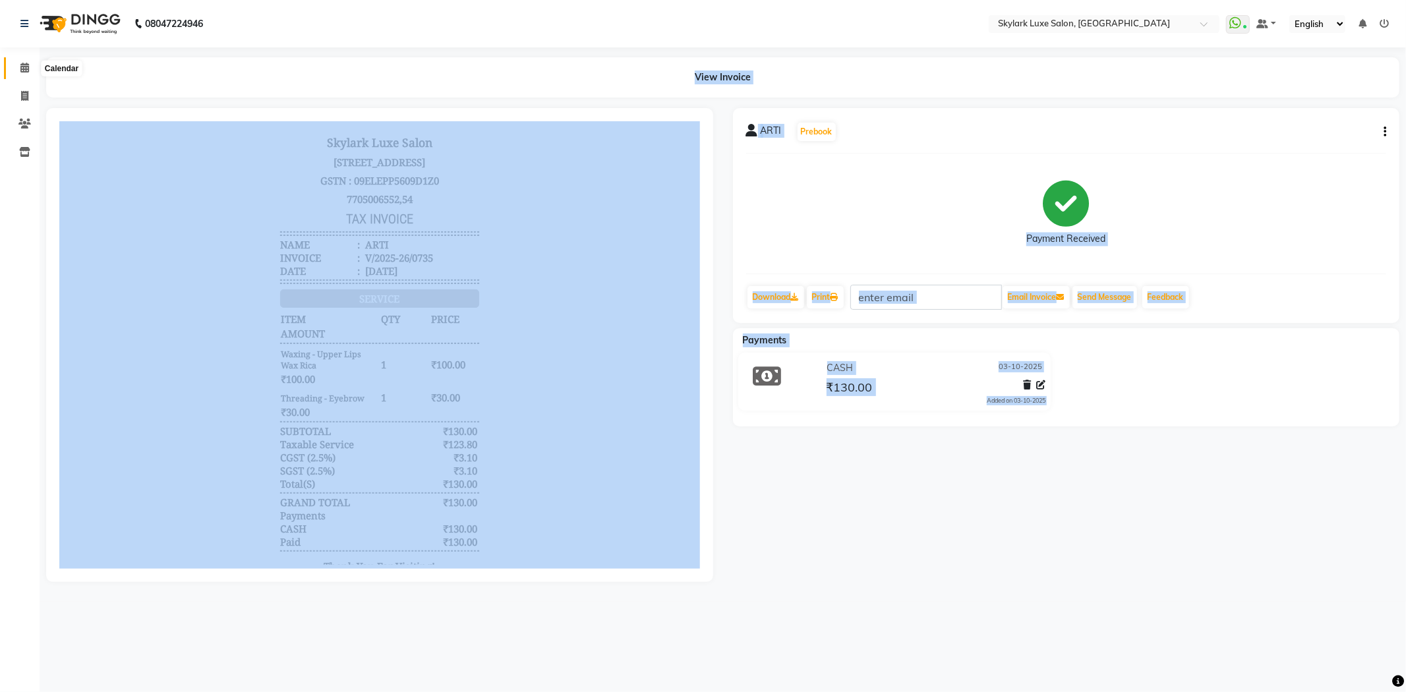
click at [14, 63] on span at bounding box center [24, 68] width 23 height 15
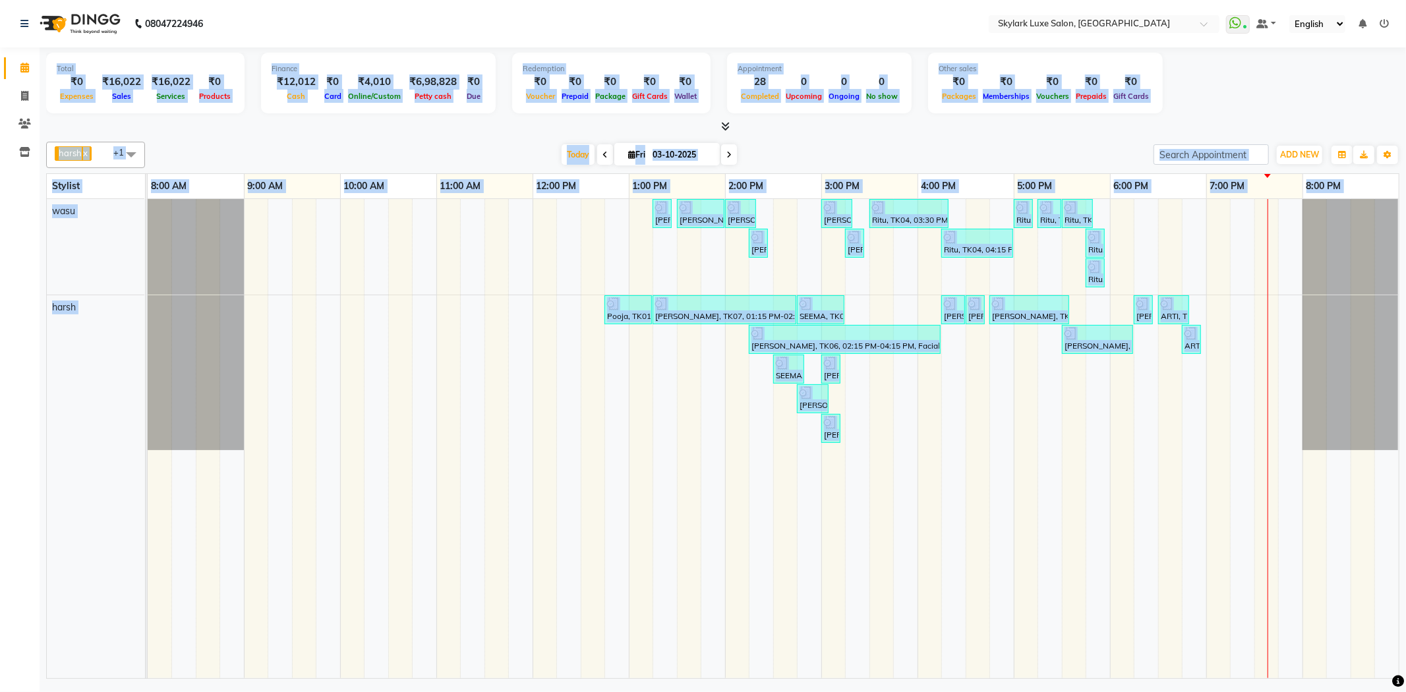
click at [463, 142] on div "harsh x wasu x +1 Select All [PERSON_NAME] [PERSON_NAME] wasu [DATE] [DATE] Tog…" at bounding box center [723, 155] width 1354 height 26
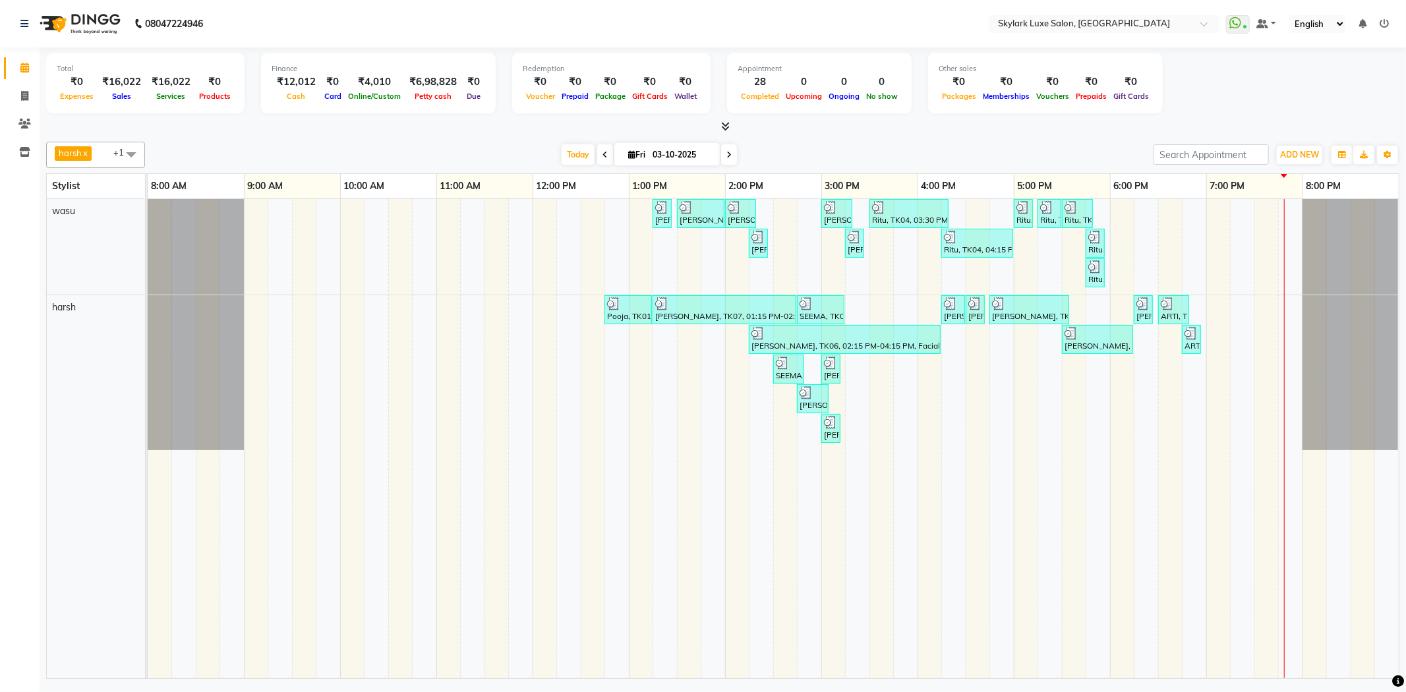
click at [1383, 20] on icon at bounding box center [1384, 23] width 9 height 9
